Goal: Find specific fact: Find specific fact

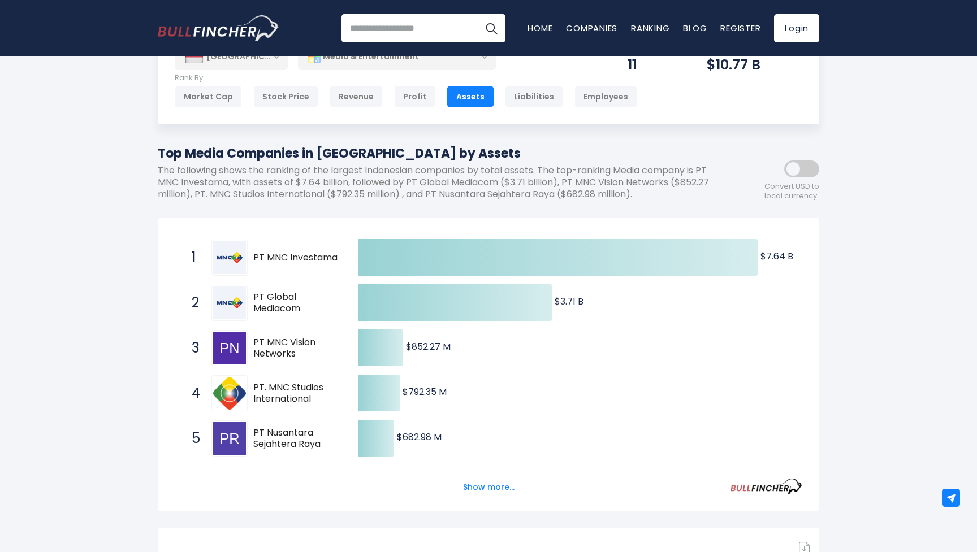
click at [302, 258] on span "PT MNC Investama" at bounding box center [295, 258] width 85 height 12
drag, startPoint x: 289, startPoint y: 256, endPoint x: 339, endPoint y: 256, distance: 49.7
click at [339, 256] on span "1 PT MNC Investama BHIT.JK" at bounding box center [265, 258] width 170 height 42
drag, startPoint x: 336, startPoint y: 256, endPoint x: 292, endPoint y: 256, distance: 44.1
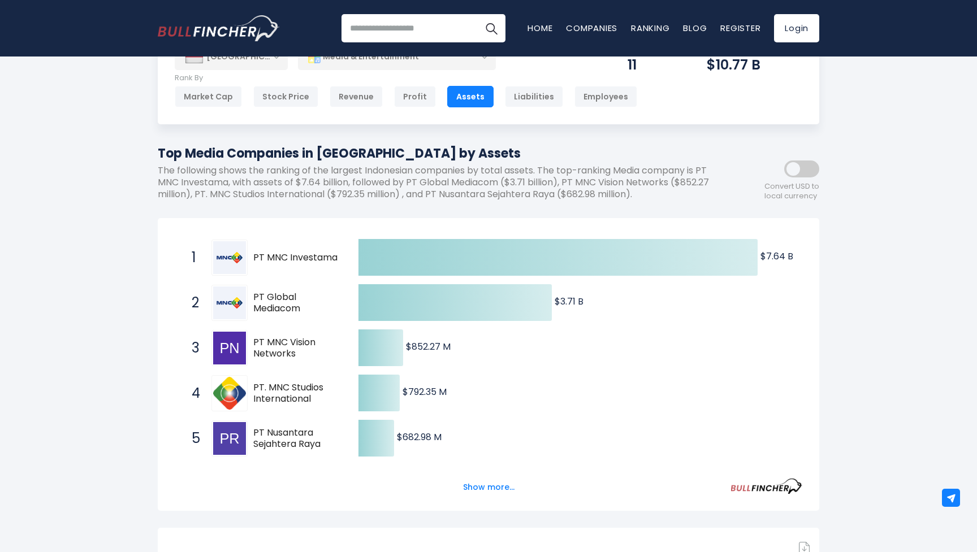
click at [292, 256] on span "PT MNC Investama" at bounding box center [295, 258] width 85 height 12
click at [308, 256] on span "PT MNC Investama" at bounding box center [295, 258] width 85 height 12
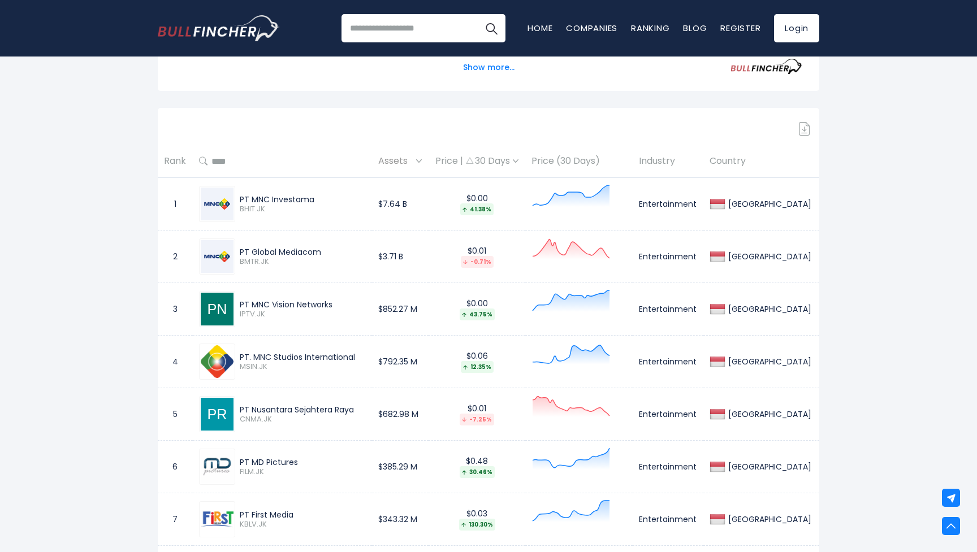
scroll to position [403, 0]
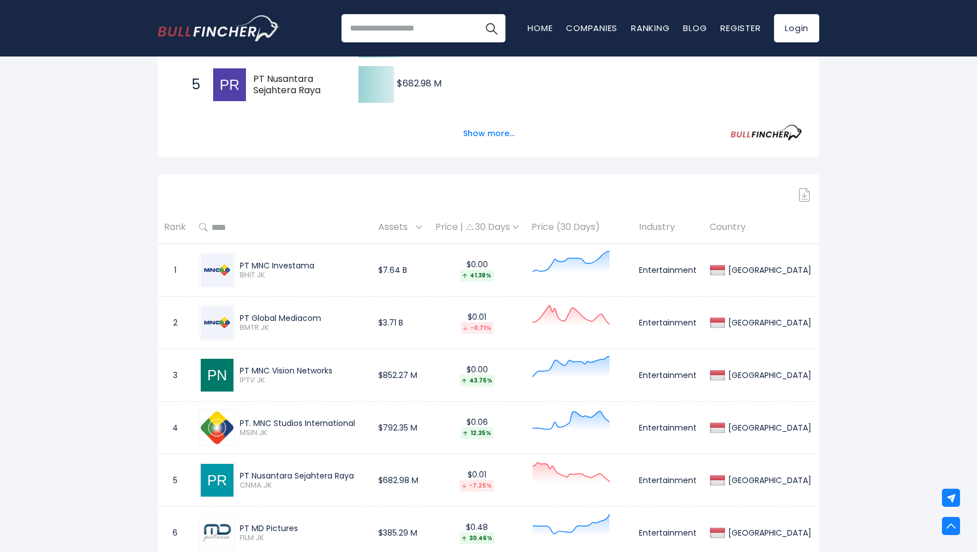
click at [279, 263] on div "PT MNC Investama" at bounding box center [303, 266] width 126 height 10
drag, startPoint x: 316, startPoint y: 262, endPoint x: 253, endPoint y: 263, distance: 62.7
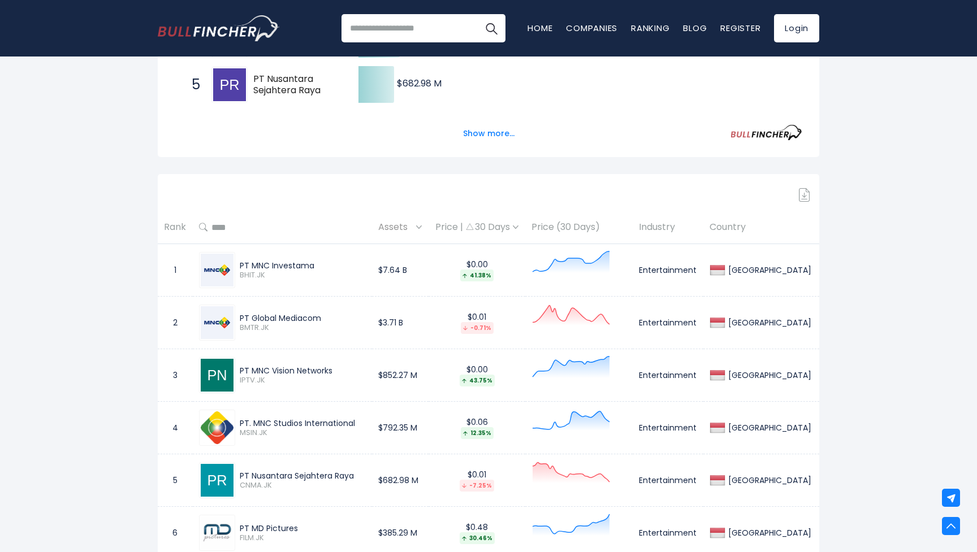
click at [253, 263] on div "PT MNC Investama" at bounding box center [303, 266] width 126 height 10
copy div "MNC Investama"
